Goal: Information Seeking & Learning: Learn about a topic

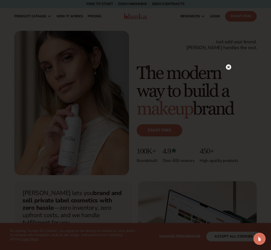
click at [229, 66] on circle at bounding box center [228, 66] width 5 height 5
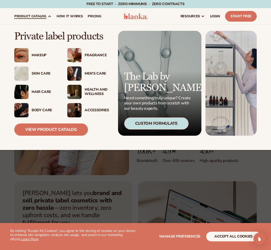
click at [38, 72] on div "Skin Care" at bounding box center [44, 74] width 25 height 4
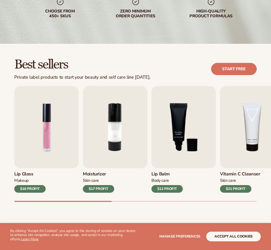
scroll to position [102, 0]
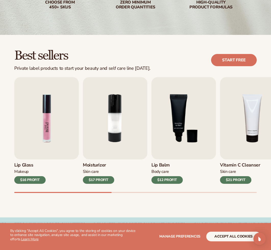
click at [43, 149] on img "1 / 9" at bounding box center [46, 118] width 64 height 82
click at [29, 165] on h3 "Lip Gloss" at bounding box center [29, 166] width 31 height 6
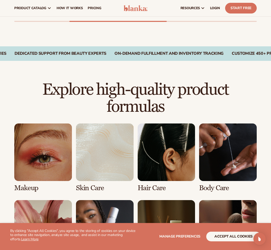
scroll to position [153, 0]
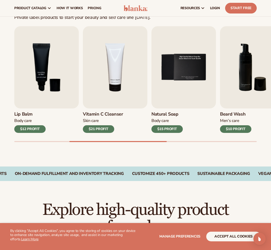
click at [234, 116] on h3 "Beard Wash" at bounding box center [235, 115] width 31 height 6
click at [236, 113] on h3 "Beard Wash" at bounding box center [235, 115] width 31 height 6
click at [235, 127] on div "$10 PROFIT" at bounding box center [235, 129] width 31 height 8
click at [233, 118] on div "Beard Wash Men’s Care $10 PROFIT" at bounding box center [252, 121] width 64 height 24
click at [234, 116] on h3 "Beard Wash" at bounding box center [235, 115] width 31 height 6
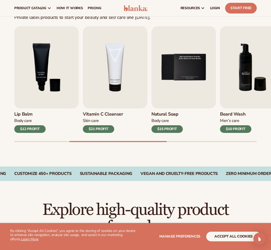
click at [242, 92] on img "6 / 9" at bounding box center [252, 67] width 64 height 82
click at [245, 68] on img "6 / 9" at bounding box center [252, 67] width 64 height 82
click at [245, 66] on img "6 / 9" at bounding box center [252, 67] width 64 height 82
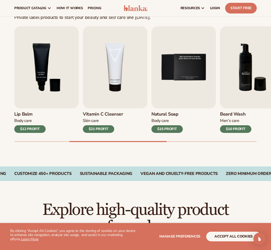
click at [245, 66] on img "6 / 9" at bounding box center [252, 67] width 64 height 82
click at [94, 82] on img "4 / 9" at bounding box center [115, 67] width 64 height 82
click at [97, 127] on div "$21 PROFIT" at bounding box center [98, 129] width 31 height 8
click at [97, 128] on div "$21 PROFIT" at bounding box center [98, 129] width 31 height 8
click at [213, 7] on span "LOGIN" at bounding box center [215, 8] width 10 height 4
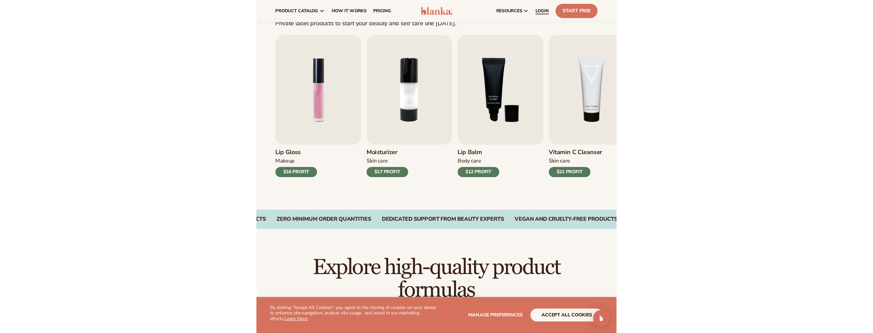
scroll to position [153, 0]
